Goal: Navigation & Orientation: Find specific page/section

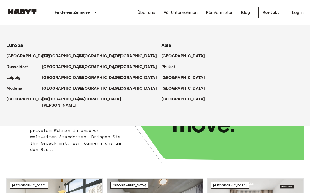
click at [178, 58] on p "[GEOGRAPHIC_DATA]" at bounding box center [183, 56] width 44 height 6
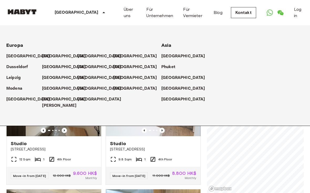
click at [67, 13] on p "[GEOGRAPHIC_DATA]" at bounding box center [77, 12] width 44 height 6
click at [57, 14] on p "[GEOGRAPHIC_DATA]" at bounding box center [77, 12] width 44 height 6
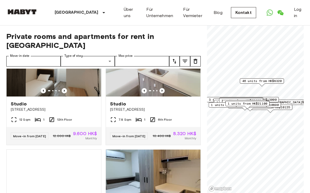
scroll to position [853, 0]
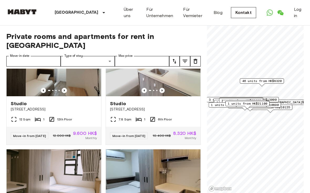
click at [74, 11] on p "[GEOGRAPHIC_DATA]" at bounding box center [77, 12] width 44 height 6
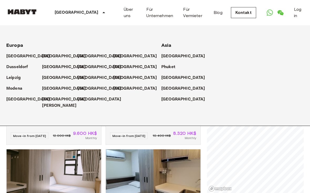
click at [21, 56] on p "[GEOGRAPHIC_DATA]" at bounding box center [28, 56] width 44 height 6
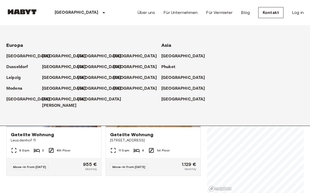
click at [79, 10] on div "[GEOGRAPHIC_DATA]" at bounding box center [81, 12] width 86 height 25
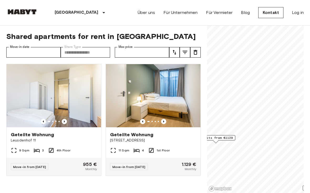
click at [79, 10] on div "[GEOGRAPHIC_DATA]" at bounding box center [81, 12] width 86 height 25
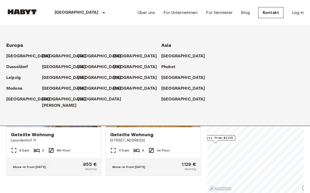
click at [85, 58] on p "[GEOGRAPHIC_DATA]" at bounding box center [99, 56] width 44 height 6
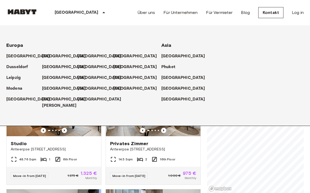
click at [101, 14] on icon at bounding box center [104, 12] width 6 height 6
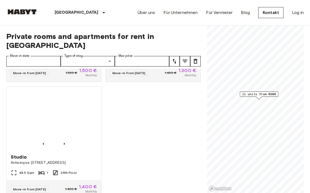
scroll to position [566, 0]
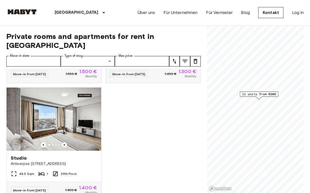
click at [101, 11] on icon at bounding box center [104, 12] width 6 height 6
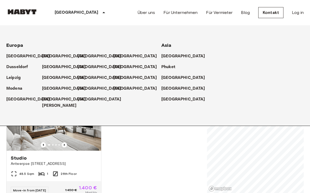
click at [57, 65] on p "[GEOGRAPHIC_DATA]" at bounding box center [64, 67] width 44 height 6
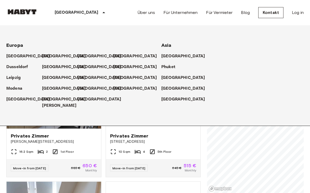
scroll to position [10, 0]
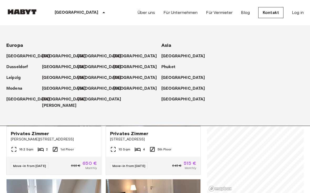
click at [71, 13] on p "[GEOGRAPHIC_DATA]" at bounding box center [77, 12] width 44 height 6
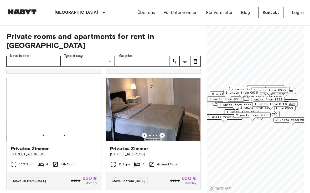
scroll to position [113, 0]
